Goal: Navigation & Orientation: Find specific page/section

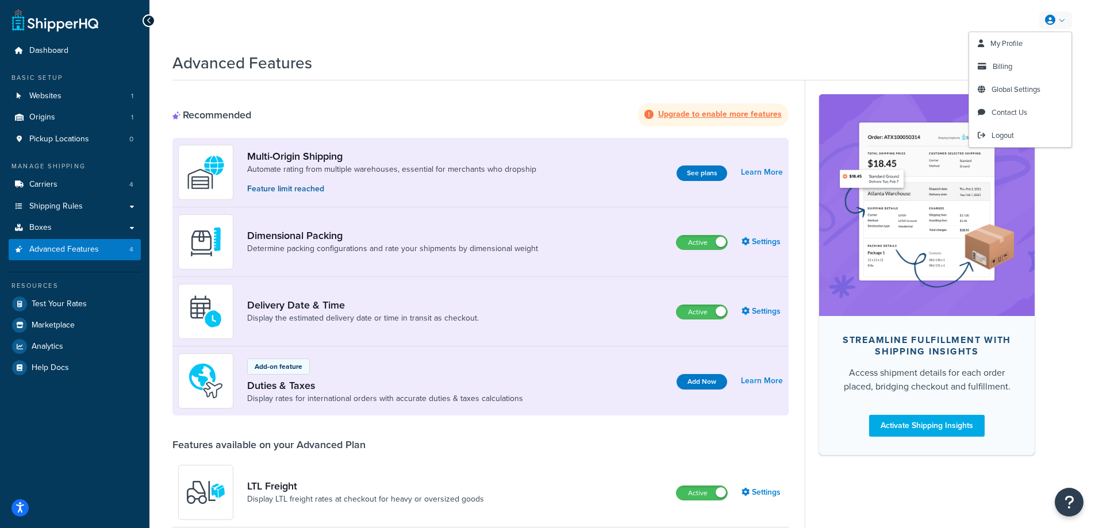
click at [1058, 21] on link at bounding box center [1055, 19] width 33 height 17
drag, startPoint x: 940, startPoint y: 42, endPoint x: 910, endPoint y: 41, distance: 30.5
click at [1061, 21] on link at bounding box center [1055, 19] width 33 height 17
drag, startPoint x: 1004, startPoint y: 139, endPoint x: 1010, endPoint y: 89, distance: 49.9
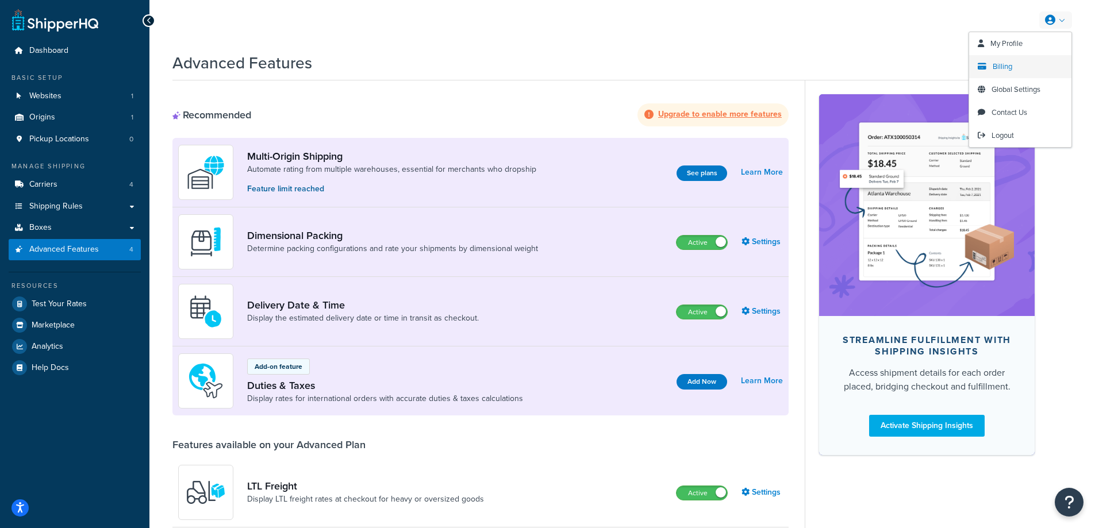
drag, startPoint x: 1010, startPoint y: 89, endPoint x: 1004, endPoint y: 66, distance: 24.6
drag, startPoint x: 1004, startPoint y: 66, endPoint x: 1004, endPoint y: 44, distance: 21.3
drag, startPoint x: 1004, startPoint y: 44, endPoint x: 942, endPoint y: 43, distance: 61.5
drag, startPoint x: 1007, startPoint y: 39, endPoint x: 975, endPoint y: 33, distance: 32.7
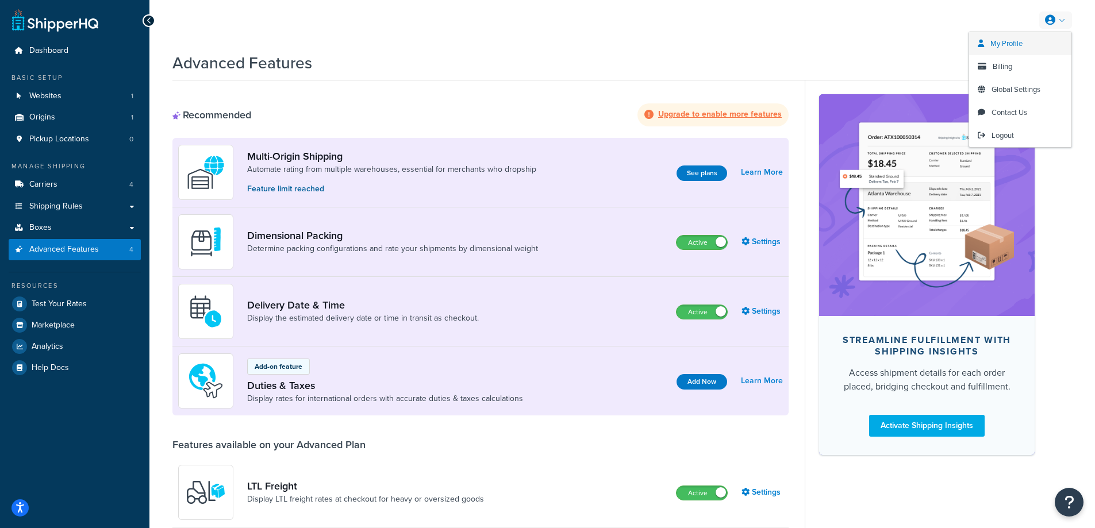
click at [966, 21] on div "My Profile Billing Global Settings Contact Us Logout" at bounding box center [621, 20] width 945 height 40
drag, startPoint x: 1008, startPoint y: 43, endPoint x: 951, endPoint y: 45, distance: 56.9
click at [923, 26] on div "My Profile Billing Global Settings Contact Us Logout" at bounding box center [621, 20] width 945 height 40
drag, startPoint x: 1004, startPoint y: 67, endPoint x: 1000, endPoint y: 44, distance: 22.7
drag, startPoint x: 1000, startPoint y: 44, endPoint x: 967, endPoint y: 37, distance: 34.2
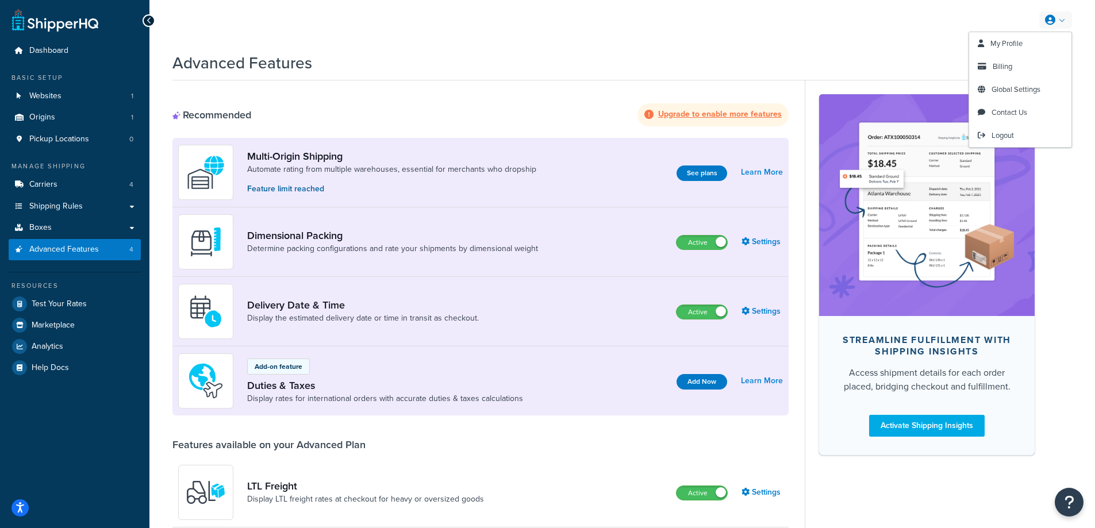
click at [917, 30] on div "My Profile Billing Global Settings Contact Us Logout" at bounding box center [621, 20] width 945 height 40
drag, startPoint x: 1010, startPoint y: 66, endPoint x: 1000, endPoint y: 44, distance: 24.9
drag, startPoint x: 1000, startPoint y: 44, endPoint x: 969, endPoint y: 36, distance: 31.5
click at [916, 29] on div "My Profile Billing Global Settings Contact Us Logout" at bounding box center [621, 20] width 945 height 40
drag, startPoint x: 1001, startPoint y: 63, endPoint x: 1006, endPoint y: 43, distance: 21.2
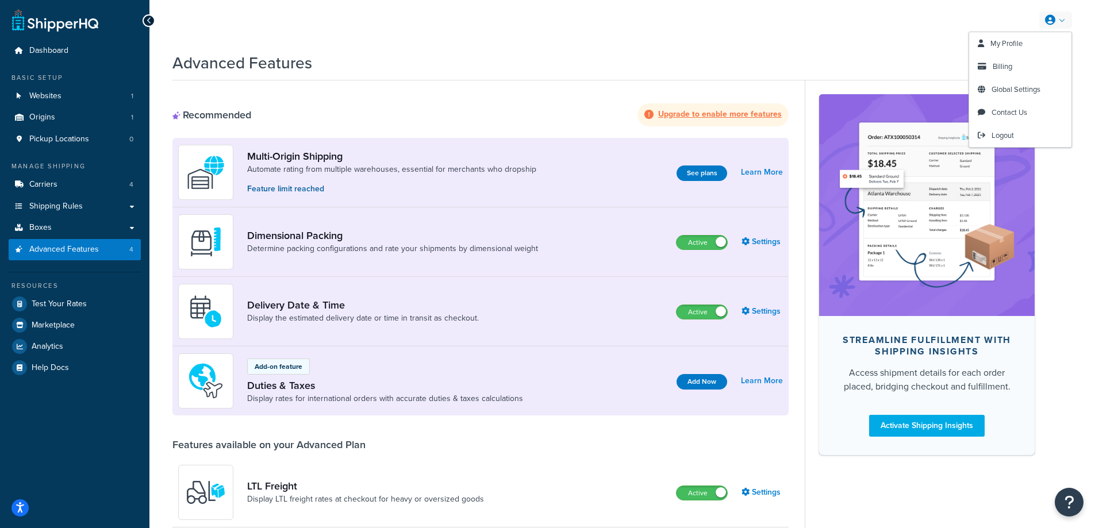
drag, startPoint x: 1006, startPoint y: 43, endPoint x: 964, endPoint y: 39, distance: 41.6
click at [939, 37] on div "My Profile Billing Global Settings Contact Us Logout" at bounding box center [621, 20] width 945 height 40
drag, startPoint x: 1013, startPoint y: 44, endPoint x: 947, endPoint y: 29, distance: 68.3
click at [916, 14] on div "My Profile Billing Global Settings Contact Us Logout" at bounding box center [621, 20] width 945 height 40
drag, startPoint x: 1001, startPoint y: 67, endPoint x: 1005, endPoint y: 47, distance: 20.6
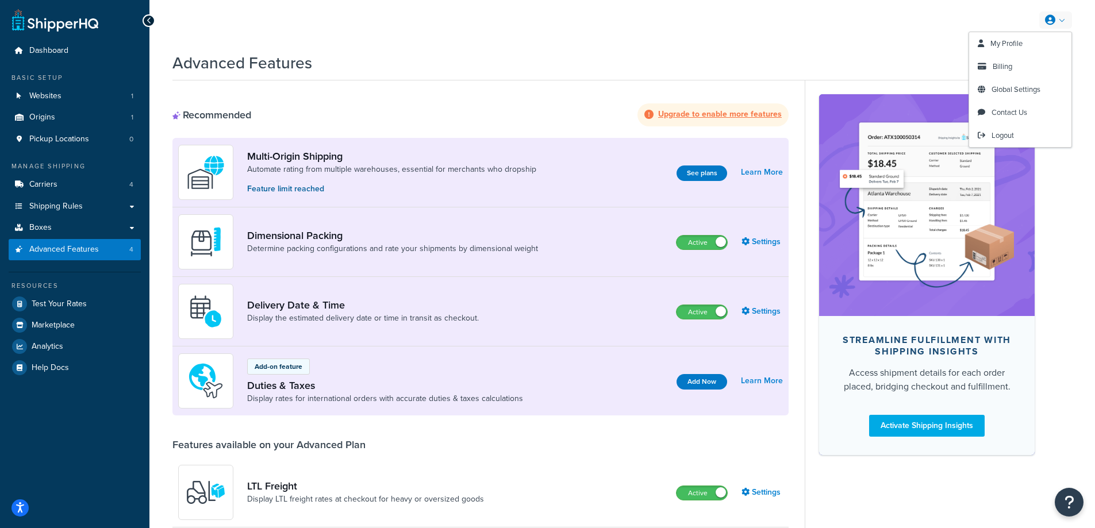
drag, startPoint x: 1005, startPoint y: 47, endPoint x: 961, endPoint y: 45, distance: 44.3
drag, startPoint x: 1014, startPoint y: 70, endPoint x: 1003, endPoint y: 39, distance: 32.4
drag, startPoint x: 1003, startPoint y: 39, endPoint x: 943, endPoint y: 39, distance: 59.8
click at [943, 39] on div "My Profile Billing Global Settings Contact Us Logout" at bounding box center [621, 20] width 945 height 40
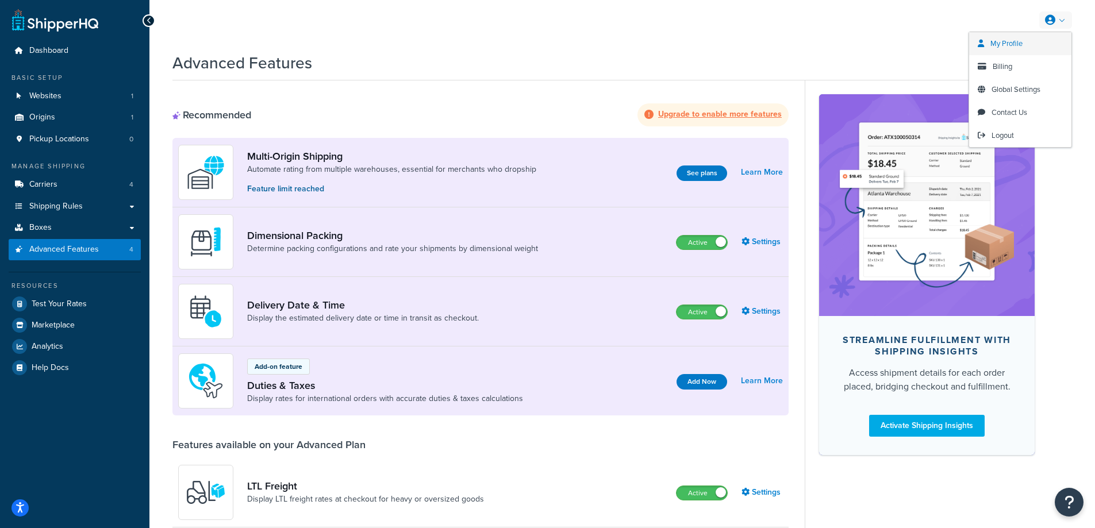
drag, startPoint x: 1008, startPoint y: 68, endPoint x: 999, endPoint y: 44, distance: 25.8
drag, startPoint x: 999, startPoint y: 44, endPoint x: 965, endPoint y: 49, distance: 34.3
click at [921, 36] on div "My Profile Billing Global Settings Contact Us Logout" at bounding box center [621, 20] width 945 height 40
drag, startPoint x: 1007, startPoint y: 68, endPoint x: 997, endPoint y: 44, distance: 26.3
drag, startPoint x: 997, startPoint y: 44, endPoint x: 911, endPoint y: 29, distance: 87.0
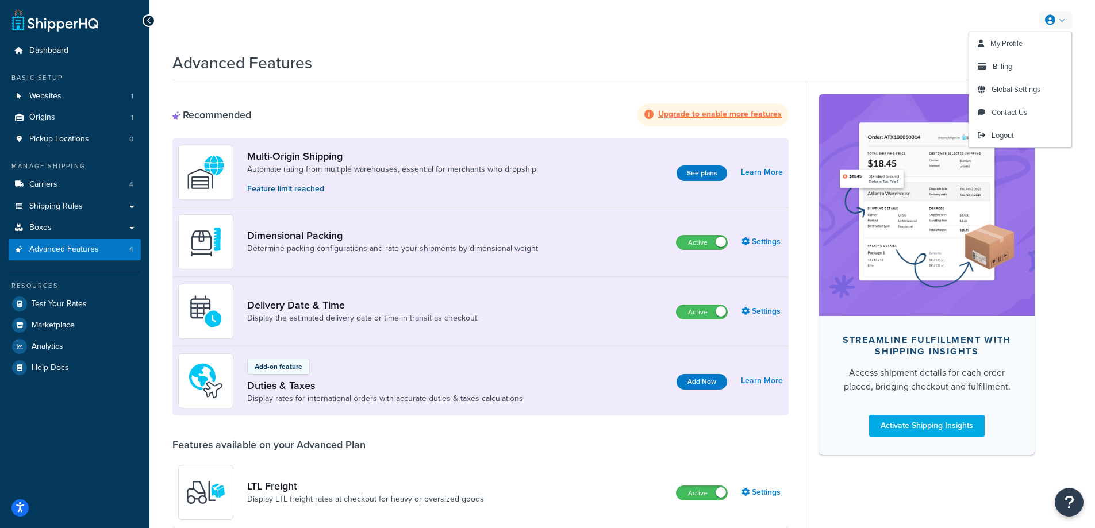
click at [918, 33] on div "My Profile Billing Global Settings Contact Us Logout" at bounding box center [621, 20] width 945 height 40
